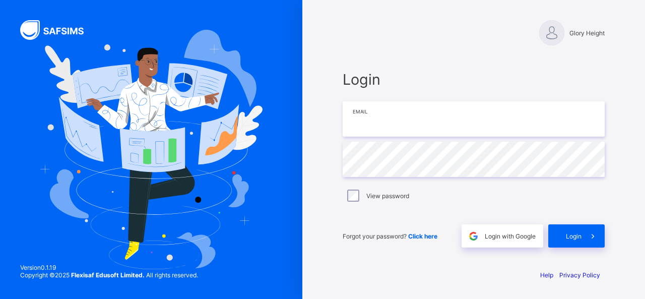
type input "**********"
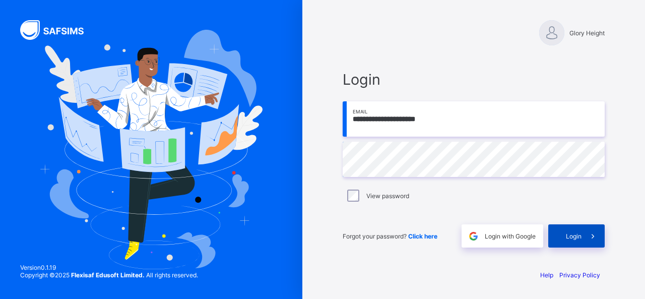
click at [570, 237] on span "Login" at bounding box center [574, 236] width 16 height 8
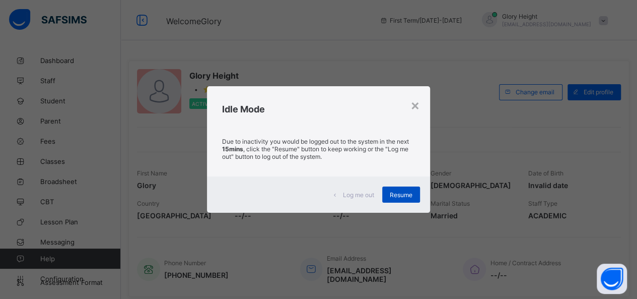
click at [392, 197] on span "Resume" at bounding box center [401, 195] width 23 height 8
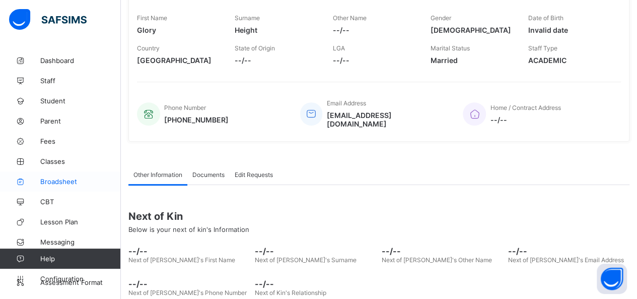
scroll to position [199, 0]
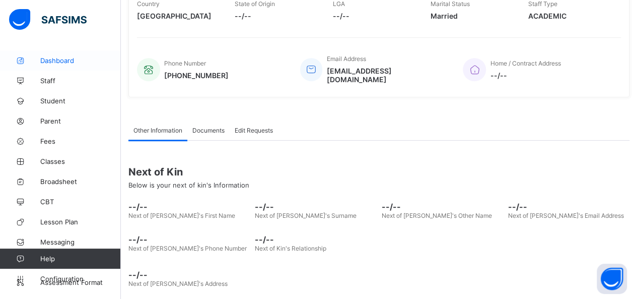
click at [56, 54] on link "Dashboard" at bounding box center [60, 60] width 121 height 20
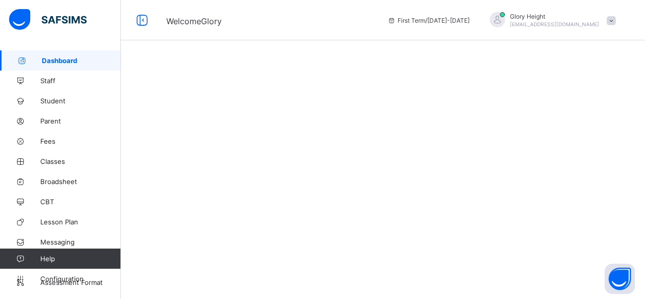
click at [610, 20] on span at bounding box center [610, 20] width 9 height 9
click at [185, 109] on div at bounding box center [383, 149] width 524 height 299
click at [74, 67] on link "Dashboard" at bounding box center [60, 60] width 121 height 20
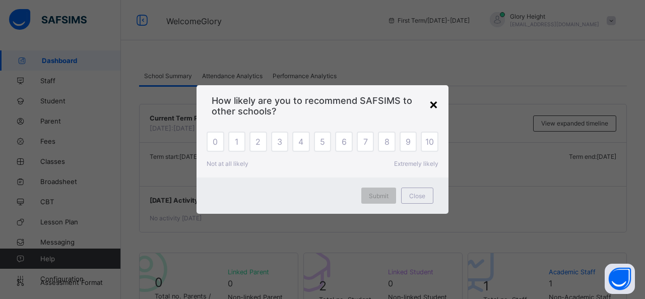
click at [433, 105] on div "×" at bounding box center [434, 103] width 10 height 17
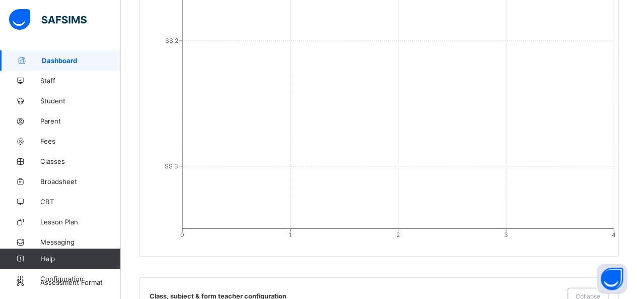
scroll to position [1125, 0]
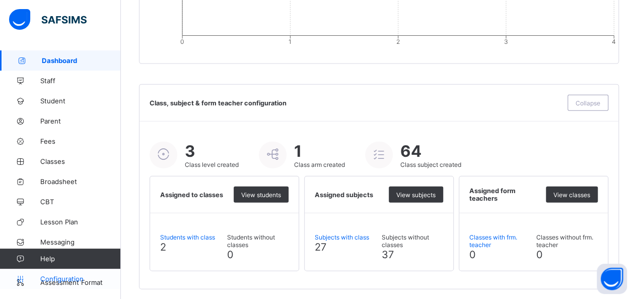
click at [58, 278] on span "Configuration" at bounding box center [80, 279] width 80 height 8
